Goal: Obtain resource: Obtain resource

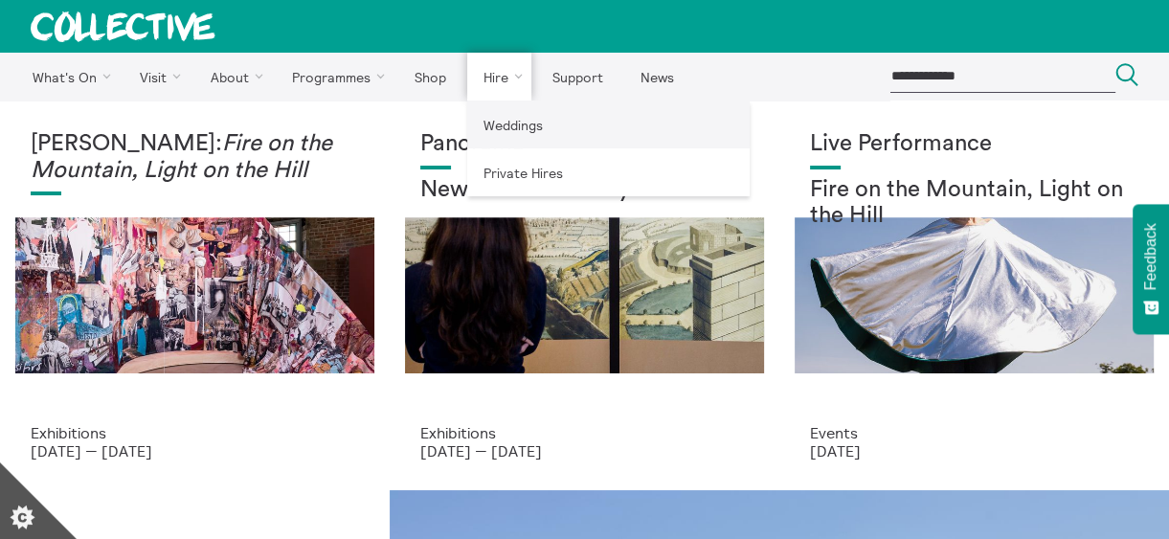
drag, startPoint x: 528, startPoint y: 125, endPoint x: 544, endPoint y: 114, distance: 19.9
click at [528, 125] on link "Weddings" at bounding box center [608, 125] width 283 height 48
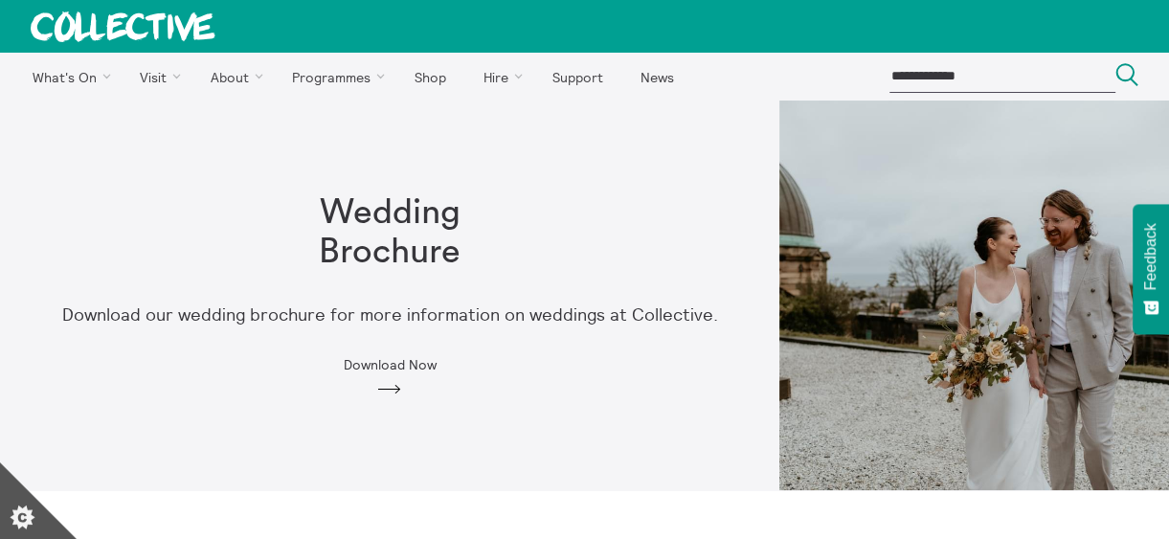
click at [396, 363] on span "Download Now" at bounding box center [390, 364] width 93 height 15
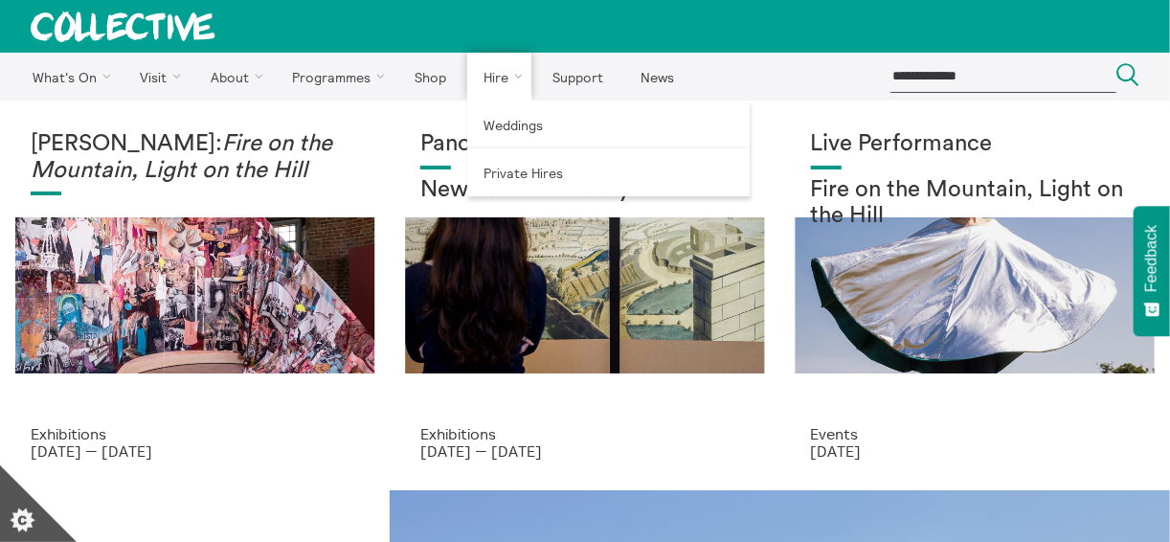
click at [490, 79] on link "Hire" at bounding box center [499, 77] width 65 height 48
